Goal: Task Accomplishment & Management: Use online tool/utility

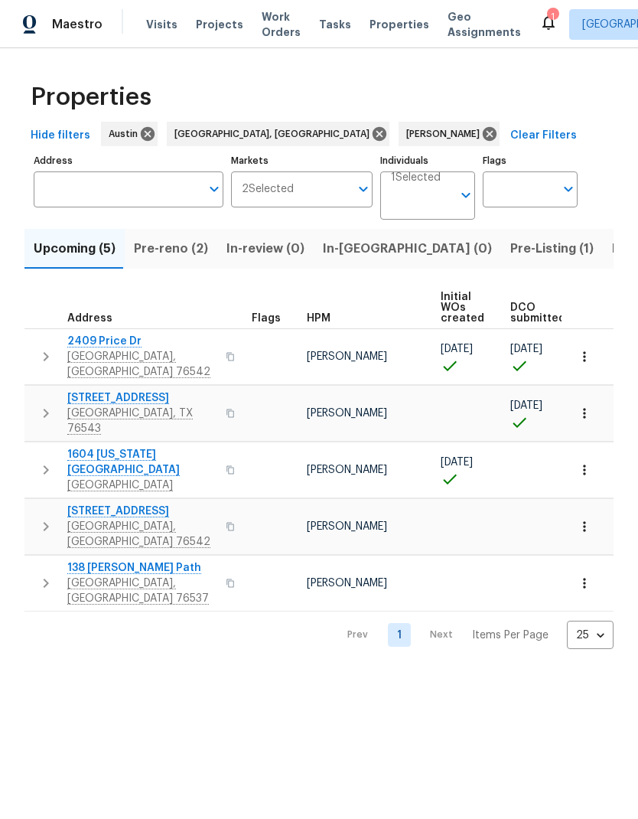
click at [187, 251] on span "Pre-reno (2)" at bounding box center [171, 248] width 74 height 21
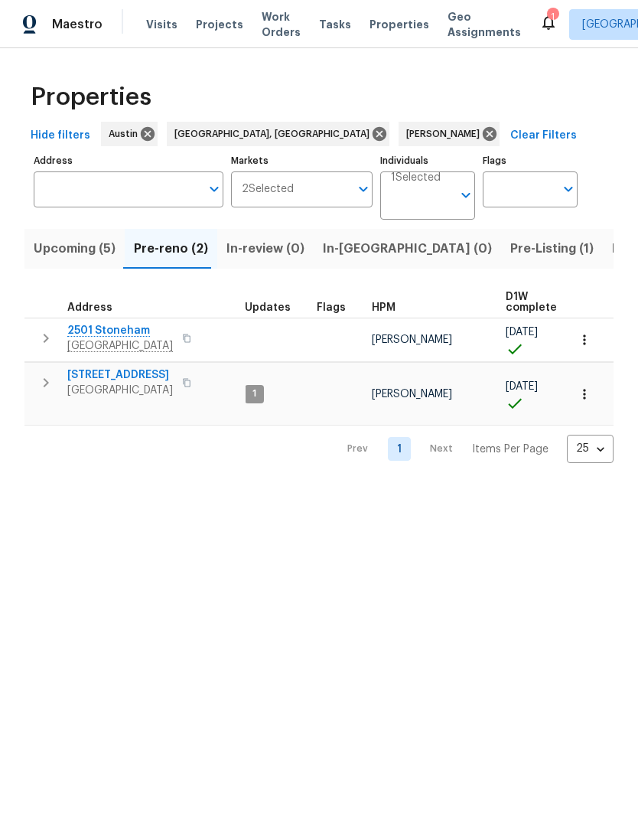
scroll to position [0, 7]
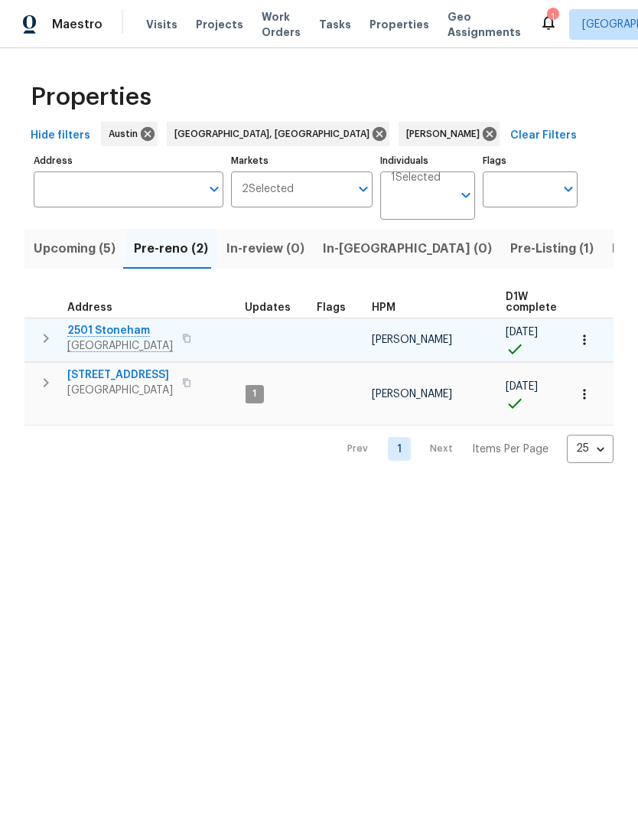
click at [107, 332] on span "2501 Stoneham" at bounding box center [120, 330] width 106 height 15
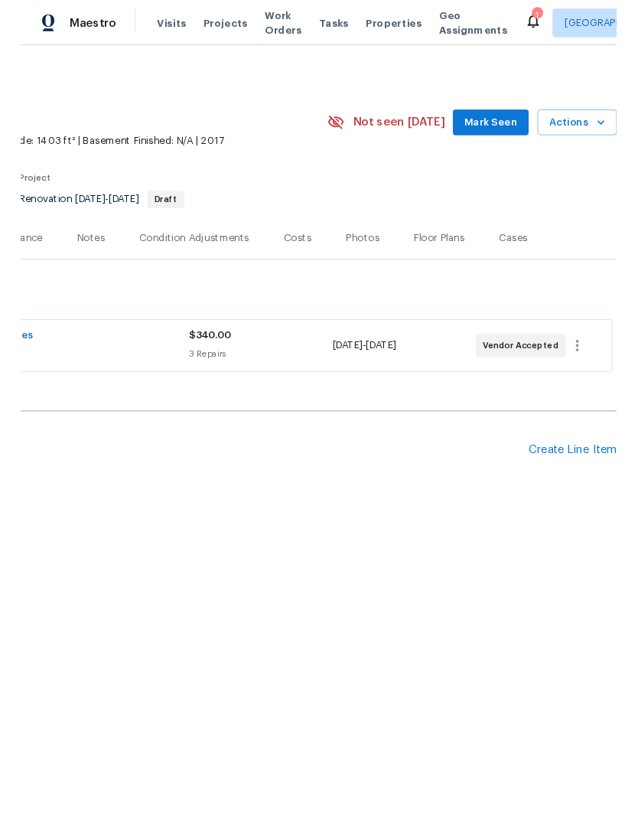
scroll to position [0, 226]
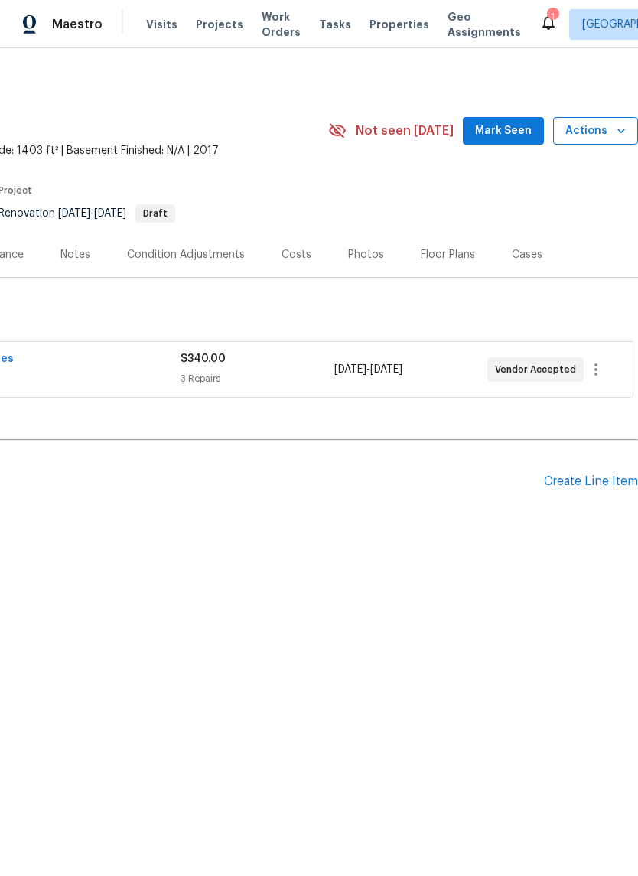
click at [600, 141] on button "Actions" at bounding box center [595, 131] width 85 height 28
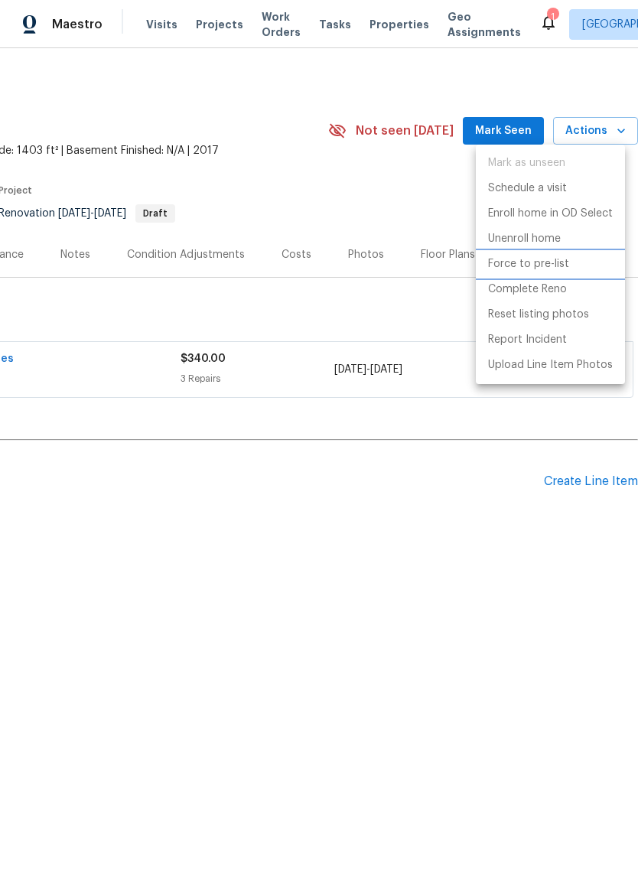
click at [582, 271] on li "Force to pre-list" at bounding box center [550, 264] width 149 height 25
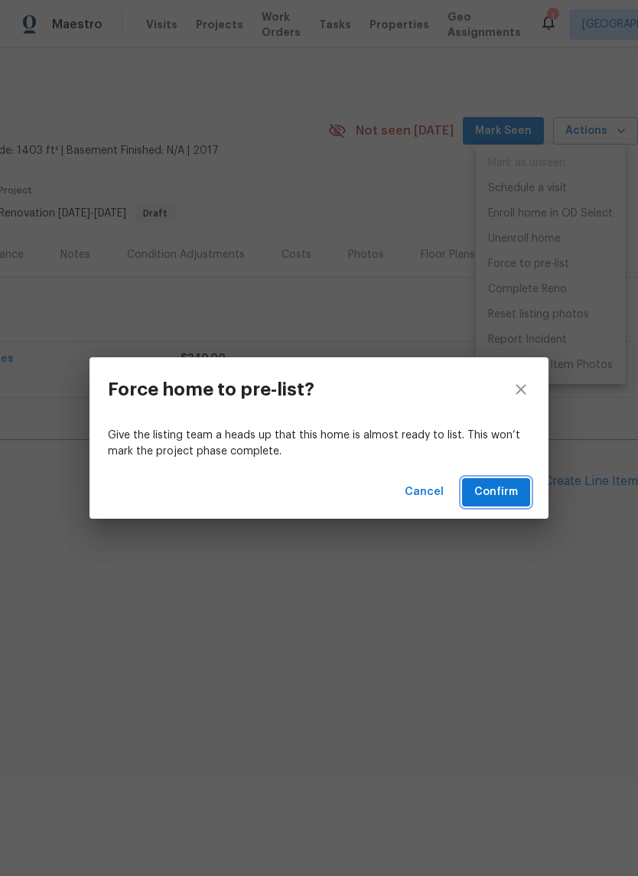
click at [494, 495] on span "Confirm" at bounding box center [496, 492] width 44 height 19
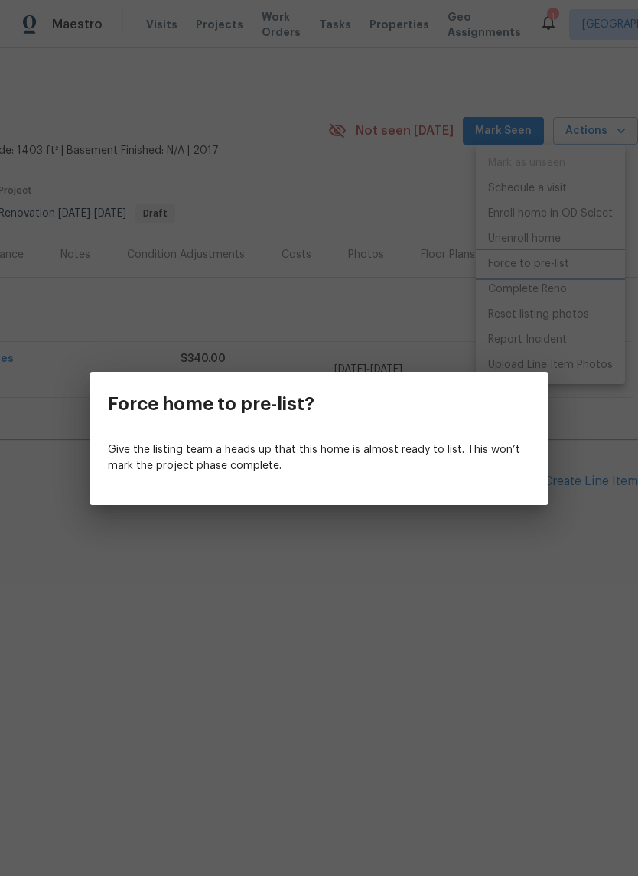
click at [366, 333] on div "Force home to pre-list? Give the listing team a heads up that this home is almo…" at bounding box center [319, 438] width 638 height 876
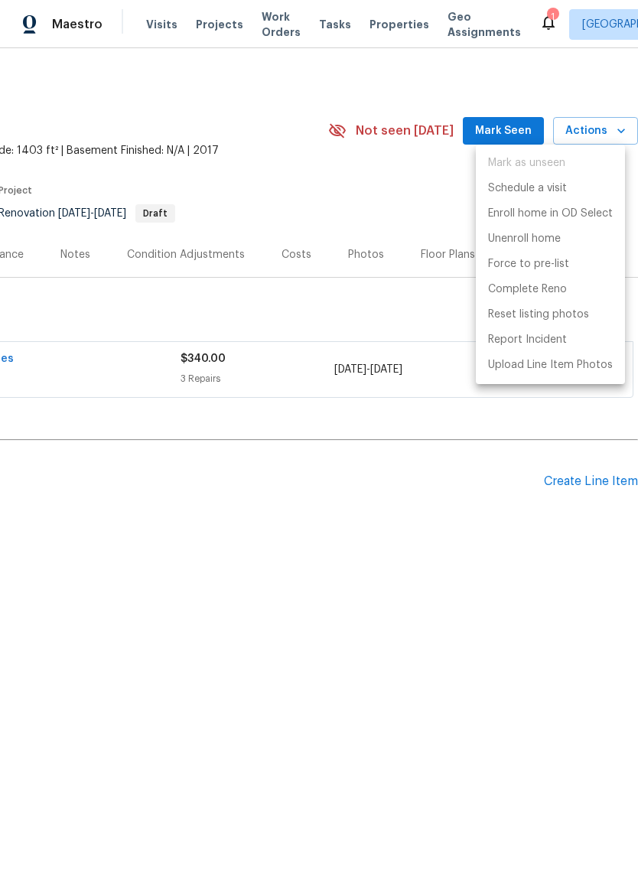
click at [415, 337] on div at bounding box center [319, 438] width 638 height 876
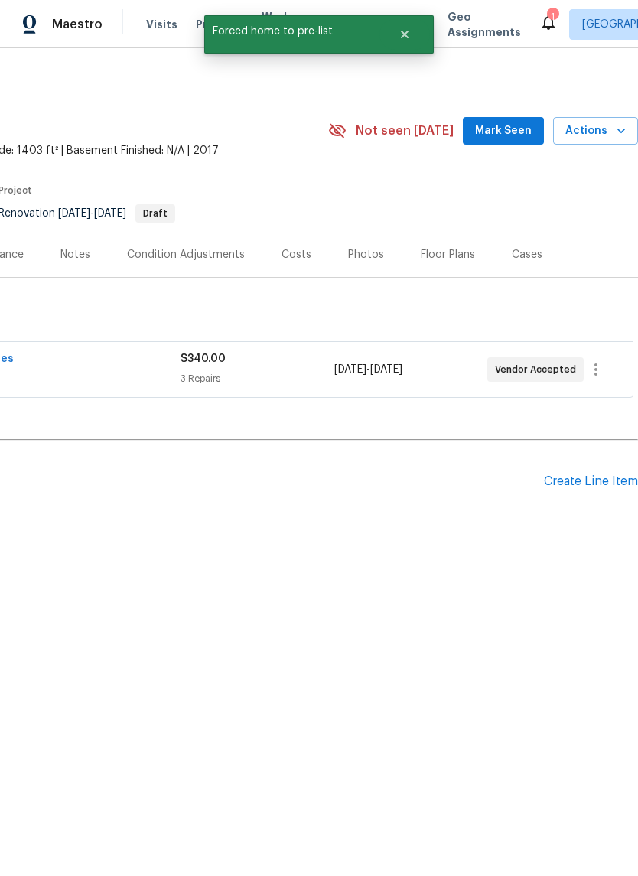
click at [370, 260] on div "Photos" at bounding box center [366, 254] width 36 height 15
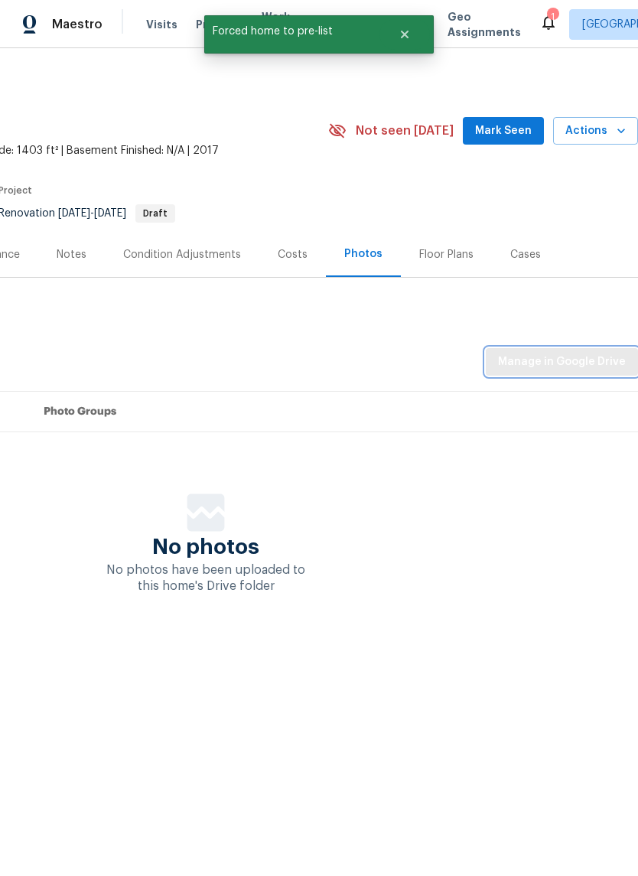
click at [590, 363] on span "Manage in Google Drive" at bounding box center [562, 362] width 128 height 19
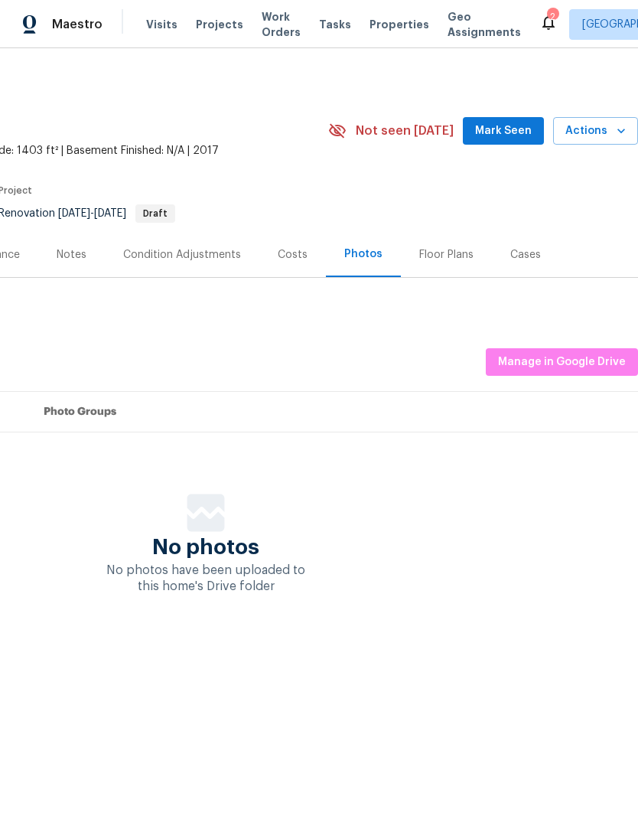
scroll to position [0, 226]
click at [588, 355] on span "Manage in Google Drive" at bounding box center [562, 362] width 128 height 19
